Goal: Task Accomplishment & Management: Use online tool/utility

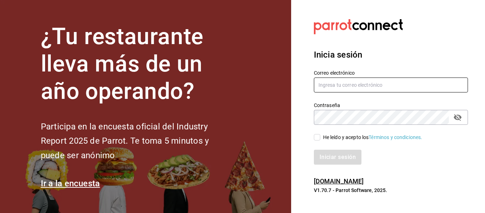
type input "[EMAIL_ADDRESS][DOMAIN_NAME]"
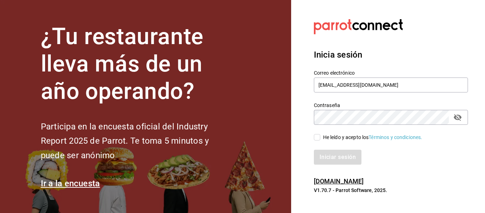
click at [317, 134] on input "He leído y acepto los Términos y condiciones." at bounding box center [317, 137] width 6 height 6
checkbox input "true"
click at [323, 153] on button "Iniciar sesión" at bounding box center [338, 156] width 48 height 15
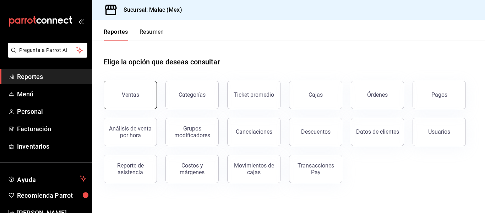
click at [124, 92] on div "Ventas" at bounding box center [130, 94] width 17 height 7
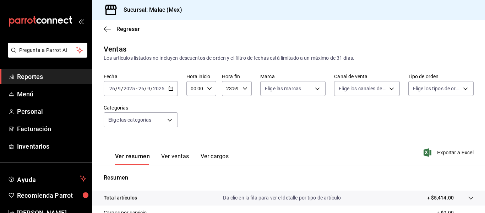
scroll to position [71, 0]
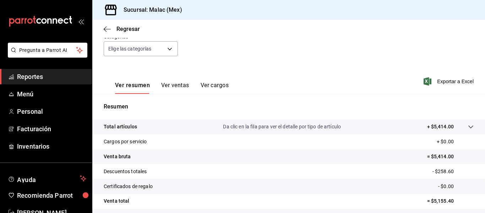
click at [177, 87] on button "Ver ventas" at bounding box center [175, 88] width 28 height 12
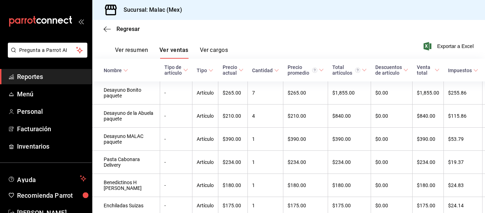
scroll to position [106, 0]
click at [124, 71] on icon at bounding box center [125, 69] width 5 height 5
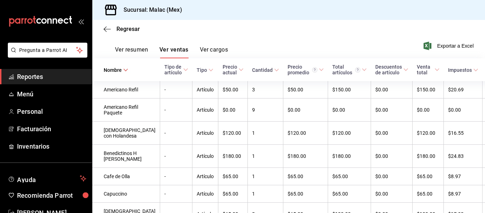
click at [165, 70] on th "Tipo de artículo" at bounding box center [176, 69] width 32 height 23
click at [160, 21] on div "Elige las categorías" at bounding box center [141, 13] width 74 height 15
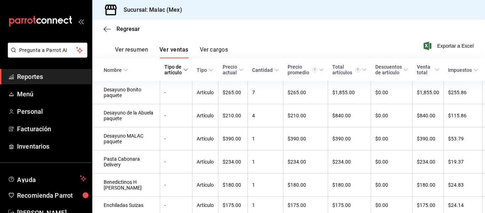
click at [117, 69] on div "Nombre" at bounding box center [113, 70] width 18 height 6
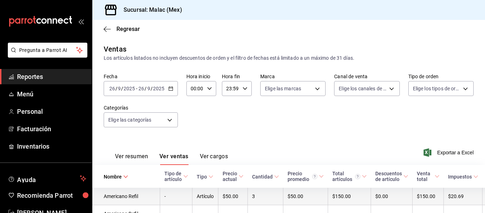
scroll to position [71, 0]
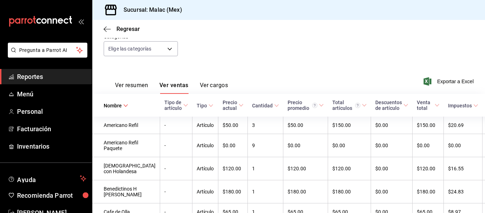
click at [244, 64] on div "Fecha [DATE] [DATE] - [DATE] [DATE] Hora inicio 00:00 Hora inicio Hora fin 23:5…" at bounding box center [289, 33] width 370 height 62
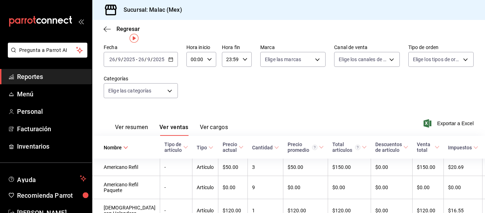
scroll to position [0, 0]
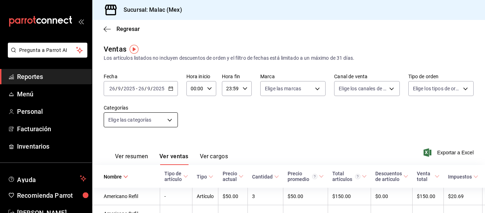
click at [170, 121] on body "Pregunta a Parrot AI Reportes Menú Personal Facturación Inventarios Ayuda Recom…" at bounding box center [242, 106] width 485 height 213
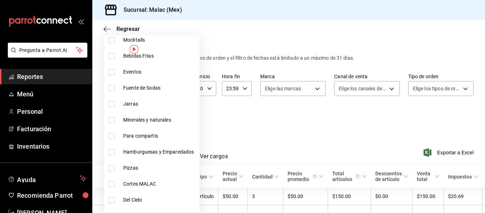
scroll to position [603, 0]
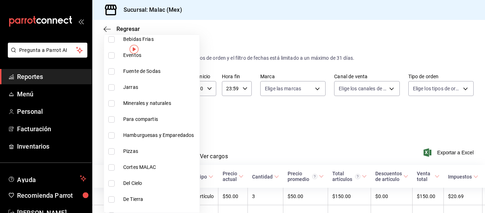
drag, startPoint x: 149, startPoint y: 163, endPoint x: 144, endPoint y: 164, distance: 5.1
click at [149, 163] on li "Cortes MALAC" at bounding box center [151, 167] width 95 height 16
type input "f7955757-30dd-4f07-b95a-e23fe085b438"
checkbox input "true"
click at [144, 164] on span "Cortes MALAC" at bounding box center [159, 166] width 73 height 7
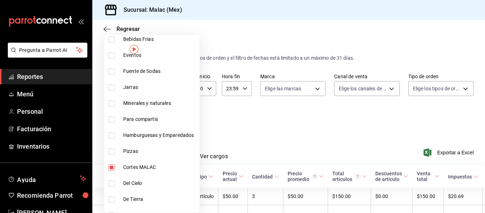
drag, startPoint x: 144, startPoint y: 164, endPoint x: 233, endPoint y: 143, distance: 91.2
click at [144, 164] on span "Cortes MALAC" at bounding box center [159, 166] width 73 height 7
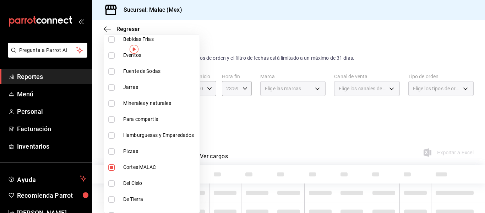
type input "f7955757-30dd-4f07-b95a-e23fe085b438"
checkbox input "true"
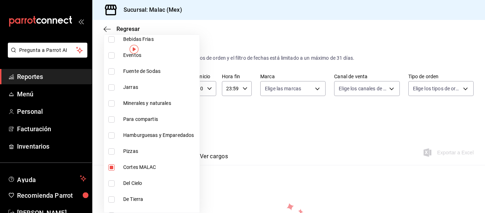
click at [270, 116] on div at bounding box center [242, 106] width 485 height 213
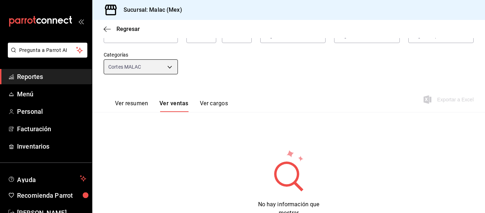
scroll to position [35, 0]
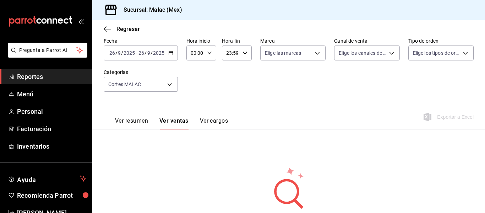
click at [173, 52] on div "[DATE] [DATE] - [DATE] [DATE]" at bounding box center [141, 52] width 74 height 15
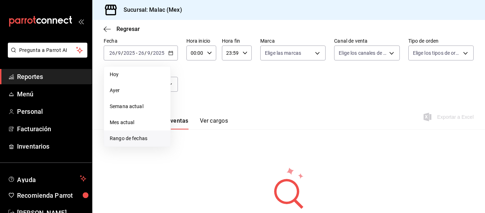
click at [142, 137] on span "Rango de fechas" at bounding box center [137, 138] width 55 height 7
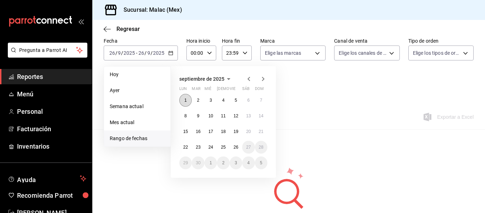
click at [187, 100] on button "1" at bounding box center [185, 100] width 12 height 13
click at [235, 146] on abbr "26" at bounding box center [236, 146] width 5 height 5
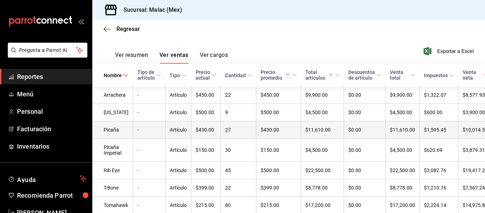
scroll to position [30, 0]
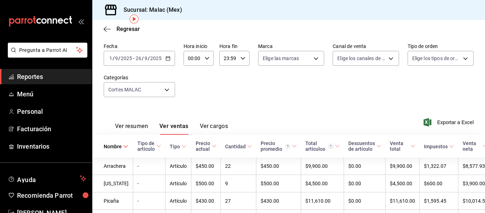
click at [170, 58] on div "[DATE] [DATE] - [DATE] [DATE]" at bounding box center [139, 58] width 71 height 15
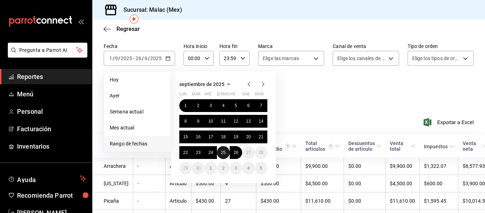
click at [224, 156] on button "25" at bounding box center [223, 152] width 12 height 13
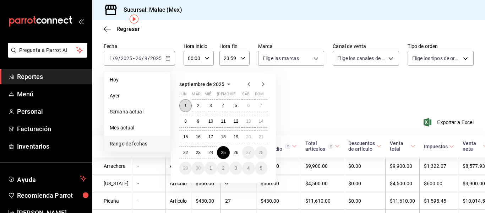
click at [184, 108] on button "1" at bounding box center [185, 105] width 12 height 13
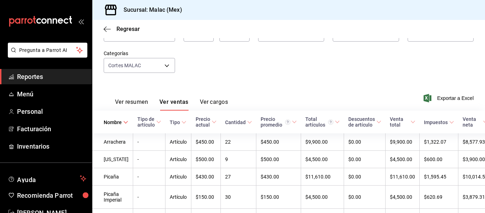
scroll to position [30, 0]
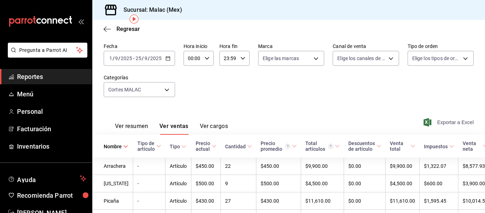
click at [439, 121] on span "Exportar a Excel" at bounding box center [449, 122] width 49 height 9
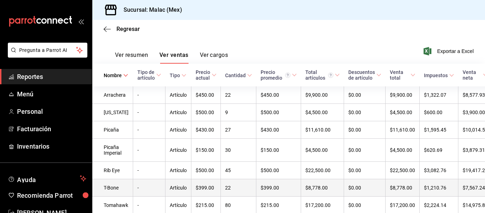
scroll to position [137, 0]
